Goal: Task Accomplishment & Management: Manage account settings

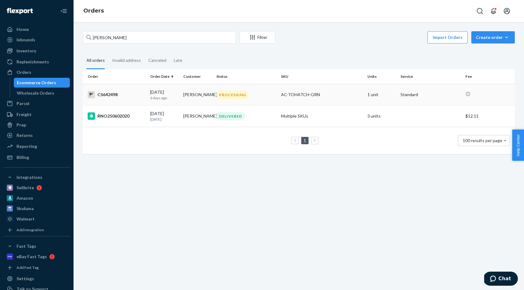
type input "[PERSON_NAME]"
click at [193, 90] on td "[PERSON_NAME]" at bounding box center [197, 94] width 33 height 21
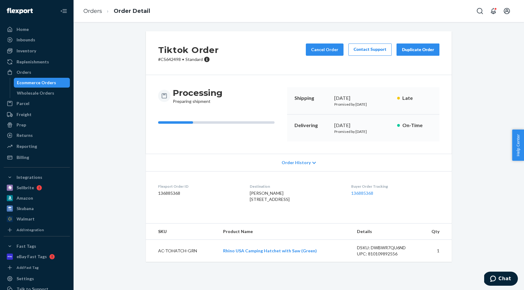
click at [178, 262] on td "AC-TOHATCH-GRN" at bounding box center [182, 251] width 72 height 22
copy td "AC-TOHATCH-GRN"
click at [38, 50] on div "Inventory" at bounding box center [36, 51] width 65 height 9
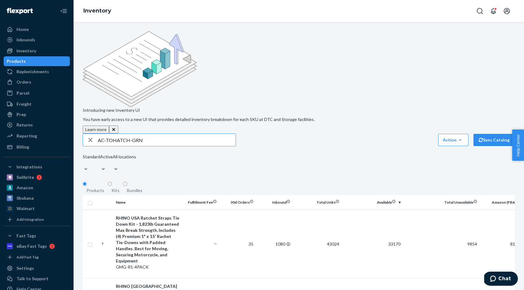
type input "AC-TOHATCH-GRN"
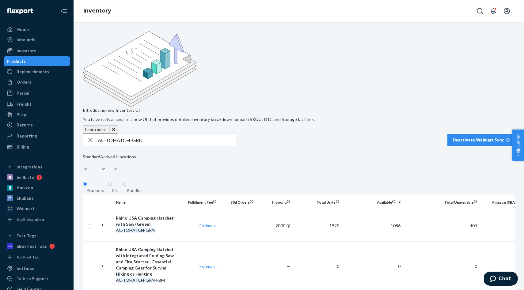
click at [151, 172] on div "Introducing new Inventory UI You have early access to a new UI that provides de…" at bounding box center [298, 178] width 441 height 294
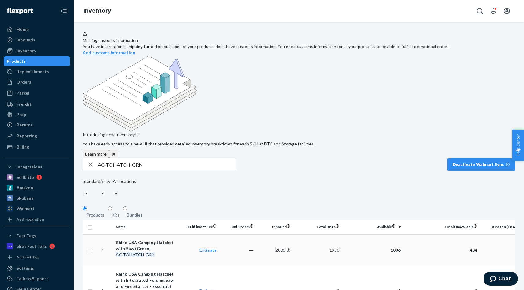
click at [158, 240] on div "Rhino USA Camping Hatchet with Saw (Green)" at bounding box center [148, 246] width 64 height 12
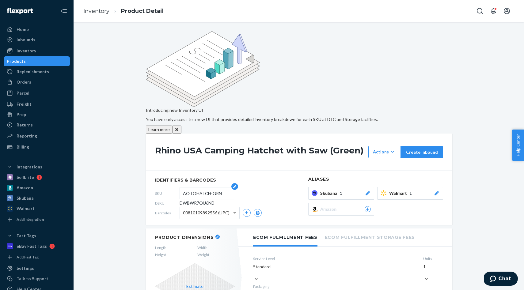
click at [199, 188] on input "AC-TOHATCH-GRN" at bounding box center [207, 194] width 48 height 12
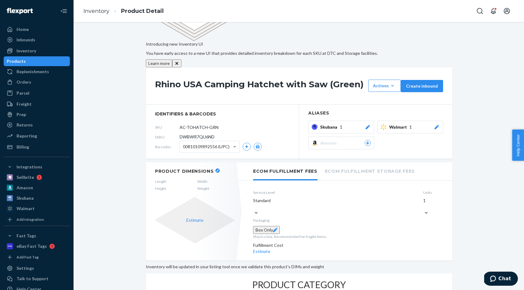
scroll to position [64, 0]
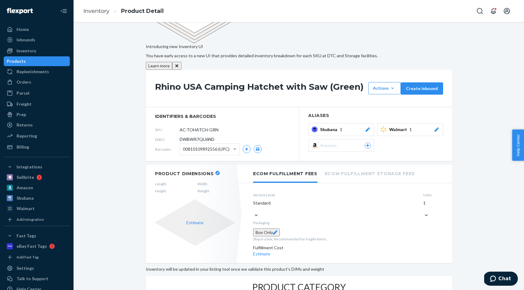
click at [213, 171] on header "Product Dimensions" at bounding box center [195, 174] width 80 height 6
click at [216, 172] on icon "button" at bounding box center [217, 173] width 2 height 2
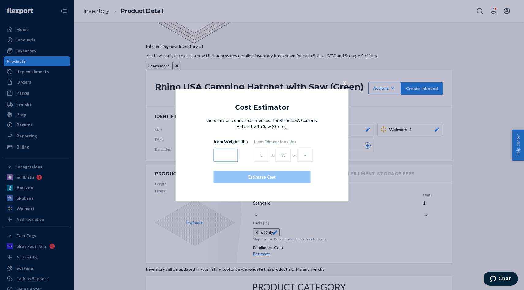
click at [228, 157] on input "text" at bounding box center [226, 155] width 25 height 13
type input "2"
click at [260, 158] on input "text" at bounding box center [261, 155] width 15 height 13
type input "16"
type input "8"
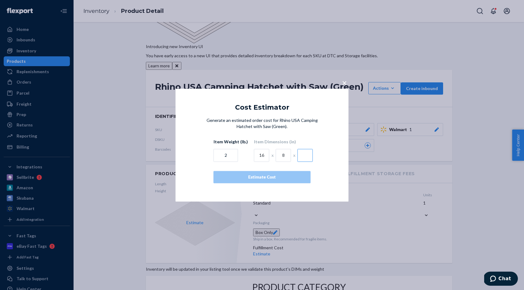
type input "2"
type input "3"
click at [284, 178] on div "Estimate Cost" at bounding box center [262, 177] width 87 height 6
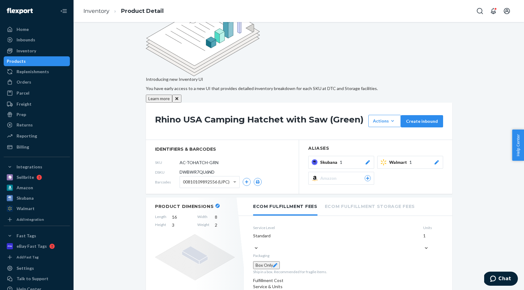
scroll to position [0, 0]
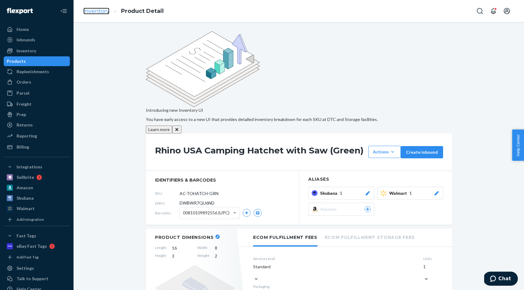
click at [100, 11] on link "Inventory" at bounding box center [96, 11] width 26 height 7
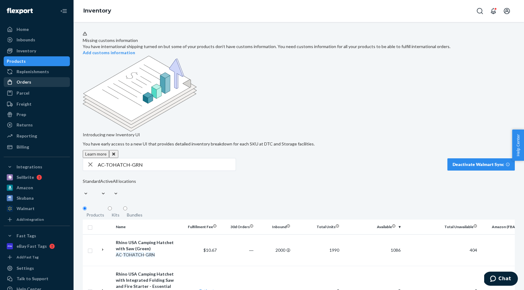
click at [32, 81] on div "Orders" at bounding box center [36, 82] width 65 height 9
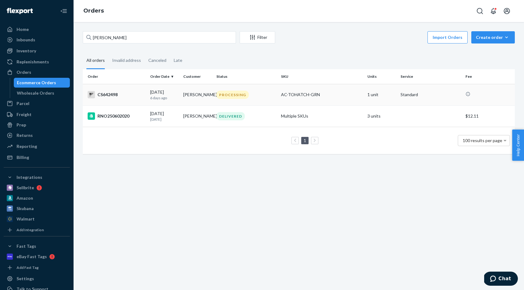
click at [225, 91] on div "PROCESSING" at bounding box center [232, 95] width 32 height 8
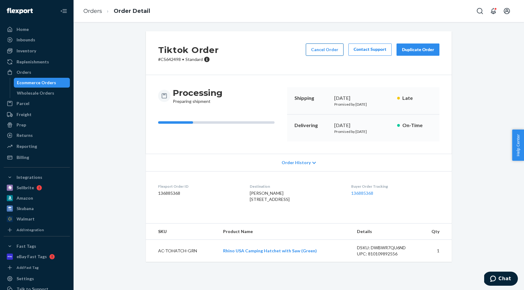
click at [324, 49] on button "Cancel Order" at bounding box center [325, 50] width 38 height 12
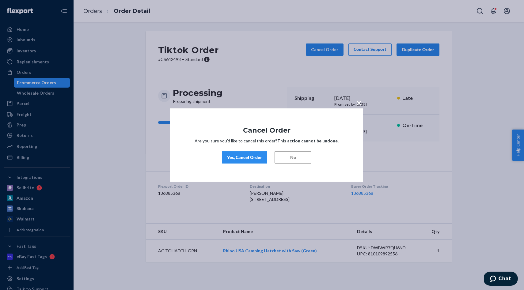
click at [245, 160] on div "Yes, Cancel Order" at bounding box center [244, 157] width 35 height 6
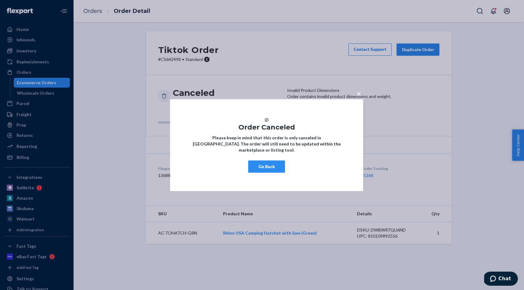
click at [267, 171] on button "Go Back" at bounding box center [266, 167] width 37 height 12
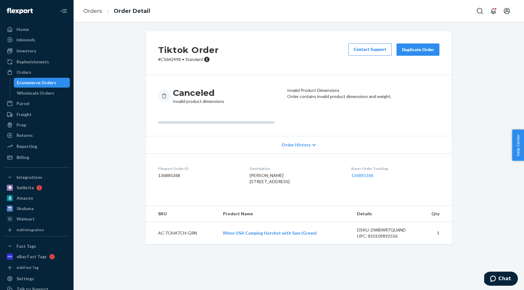
click at [170, 59] on p "# CS642498 • Standard" at bounding box center [188, 59] width 60 height 6
copy p "CS642498"
click at [273, 88] on div "Canceled Invalid product dimensions" at bounding box center [220, 95] width 124 height 17
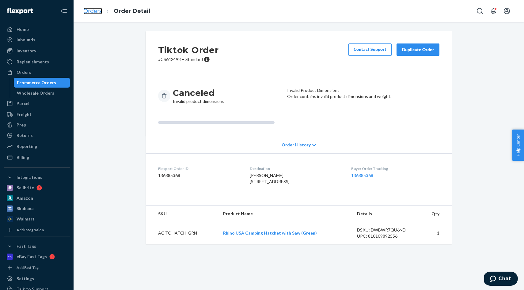
click at [91, 13] on link "Orders" at bounding box center [92, 11] width 19 height 7
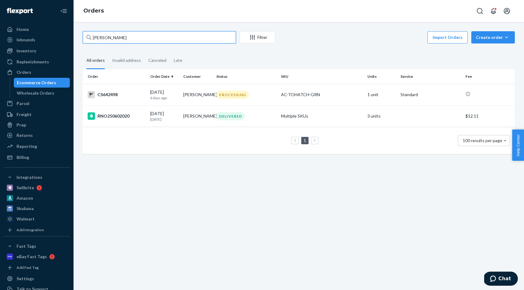
click at [124, 37] on input "[PERSON_NAME]" at bounding box center [159, 37] width 153 height 12
paste input "CS658065"
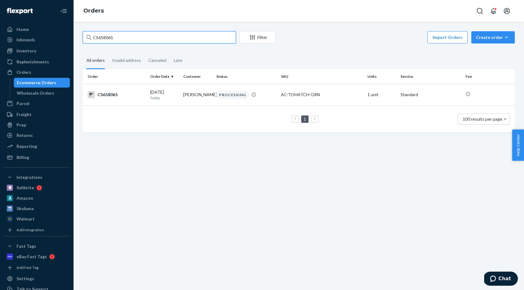
click at [139, 34] on input "CS658065" at bounding box center [159, 37] width 153 height 12
paste input "0766"
type input "CS650766"
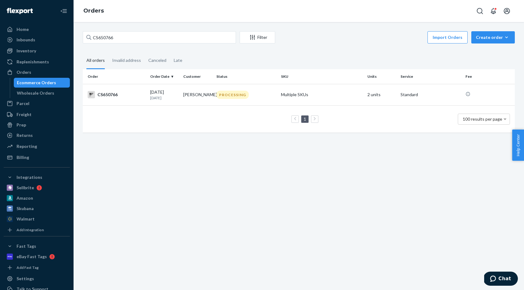
click at [184, 86] on td "[PERSON_NAME]" at bounding box center [197, 94] width 33 height 21
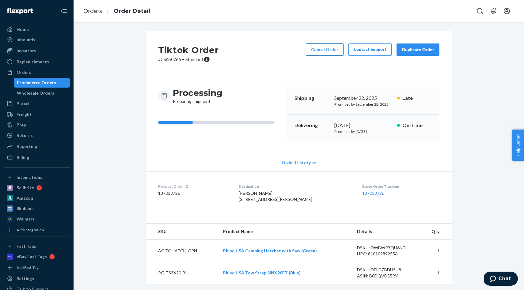
click at [316, 50] on button "Cancel Order" at bounding box center [325, 50] width 38 height 12
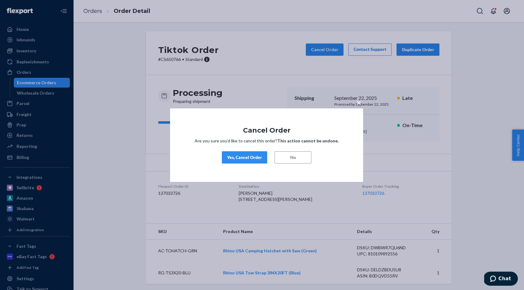
click at [252, 158] on div "Yes, Cancel Order" at bounding box center [244, 157] width 35 height 6
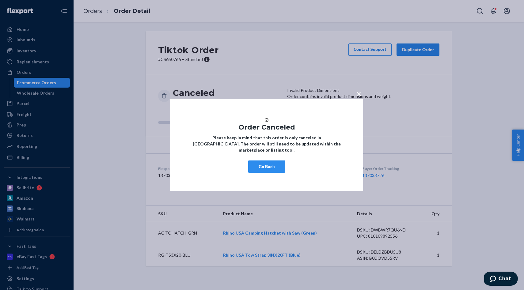
drag, startPoint x: 268, startPoint y: 169, endPoint x: 232, endPoint y: 150, distance: 40.3
click at [268, 169] on button "Go Back" at bounding box center [266, 167] width 37 height 12
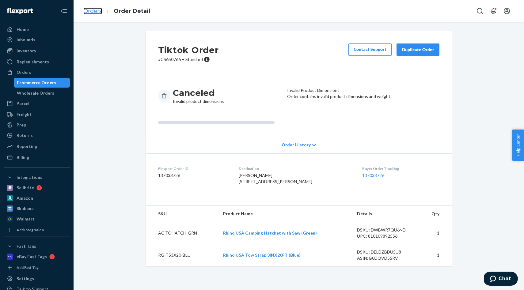
click at [93, 10] on link "Orders" at bounding box center [92, 11] width 19 height 7
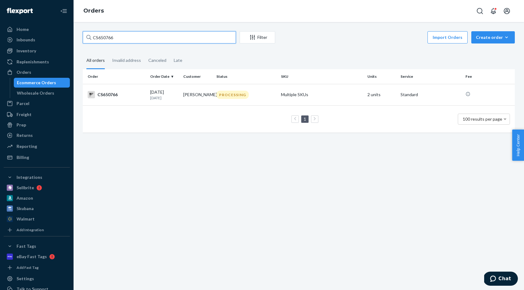
click at [142, 41] on input "CS650766" at bounding box center [159, 37] width 153 height 12
paste input "159"
type input "CS651596"
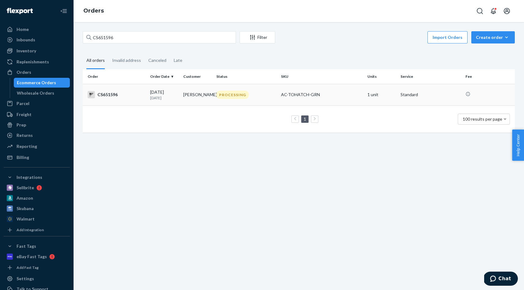
click at [226, 85] on td "PROCESSING" at bounding box center [246, 94] width 65 height 21
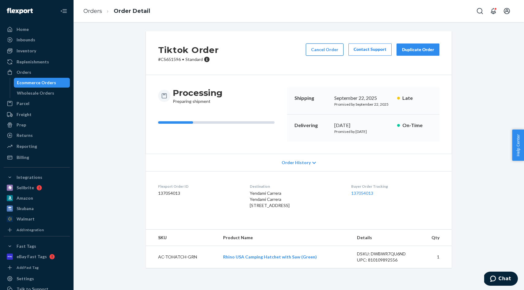
click at [324, 49] on button "Cancel Order" at bounding box center [325, 50] width 38 height 12
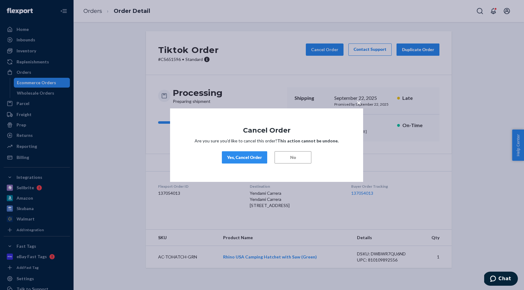
click at [251, 156] on div "Yes, Cancel Order" at bounding box center [244, 157] width 35 height 6
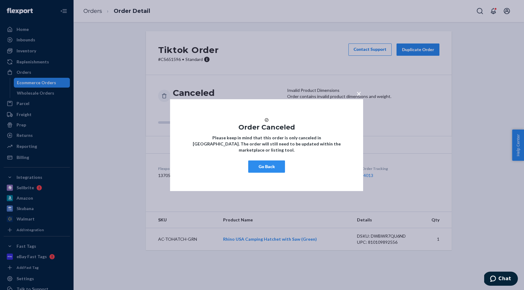
click at [360, 90] on span "×" at bounding box center [359, 93] width 5 height 10
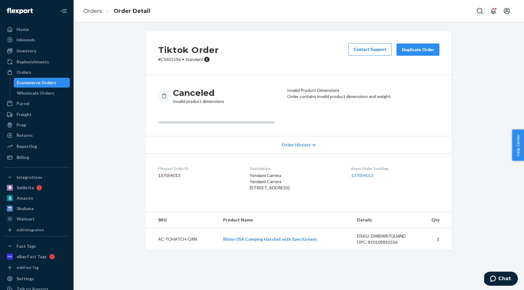
click at [88, 9] on link "Orders" at bounding box center [92, 11] width 19 height 7
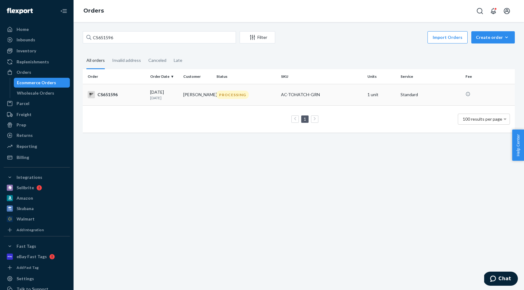
click at [186, 102] on td "[PERSON_NAME]" at bounding box center [197, 94] width 33 height 21
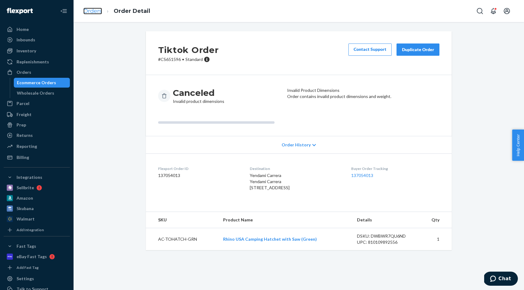
click at [91, 13] on link "Orders" at bounding box center [92, 11] width 19 height 7
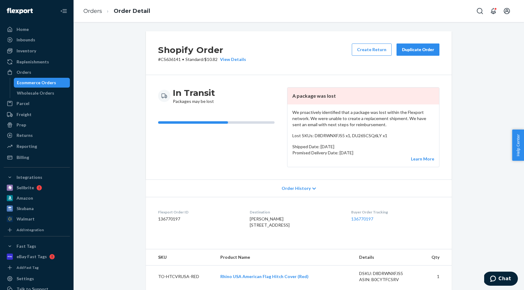
scroll to position [278, 0]
